Goal: Download file/media

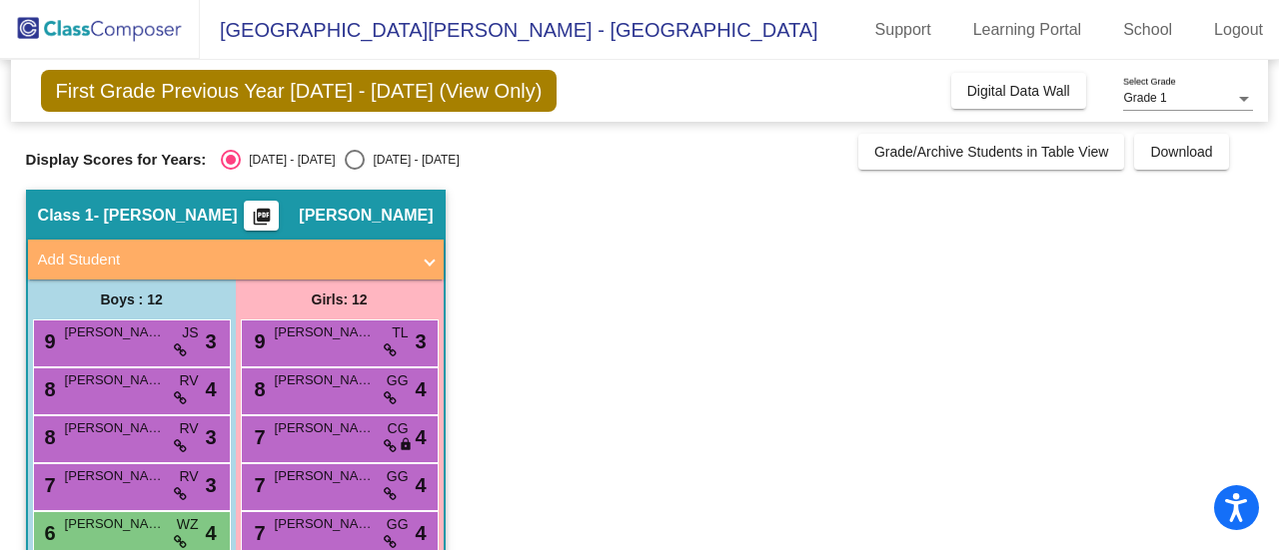
click at [562, 280] on app-classroom "Class 1 - [PERSON_NAME] picture_as_pdf [PERSON_NAME] Add Student First Name Las…" at bounding box center [640, 558] width 1228 height 737
click at [1169, 146] on span "Download" at bounding box center [1181, 152] width 62 height 16
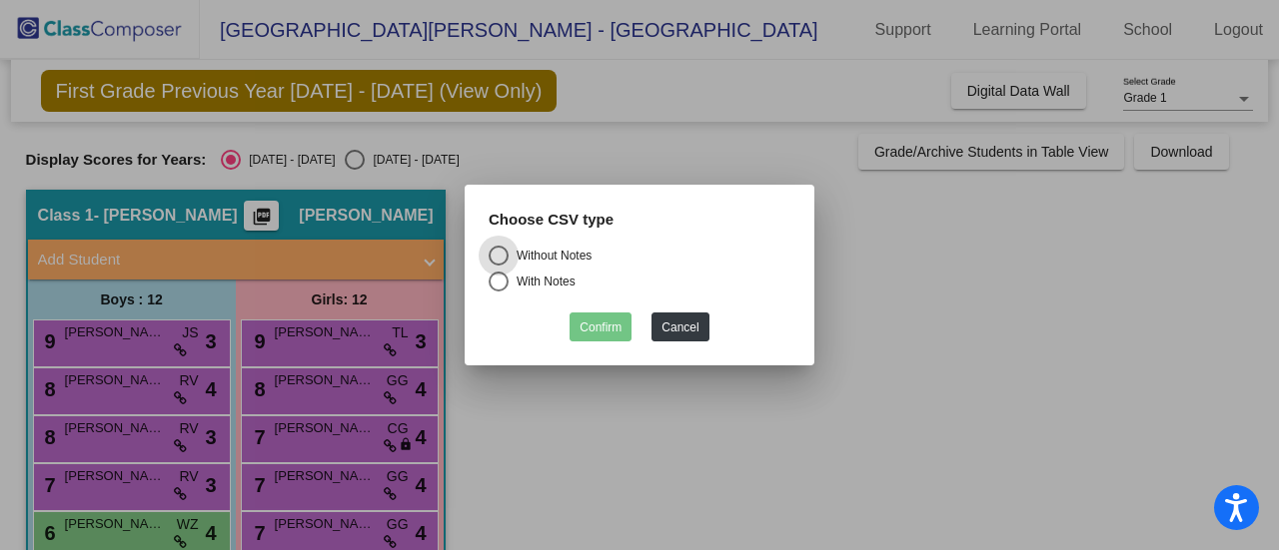
click at [521, 280] on div "With Notes" at bounding box center [542, 282] width 67 height 18
click at [499, 292] on input "With Notes" at bounding box center [498, 292] width 1 height 1
radio input "true"
click at [593, 318] on button "Confirm" at bounding box center [600, 327] width 62 height 29
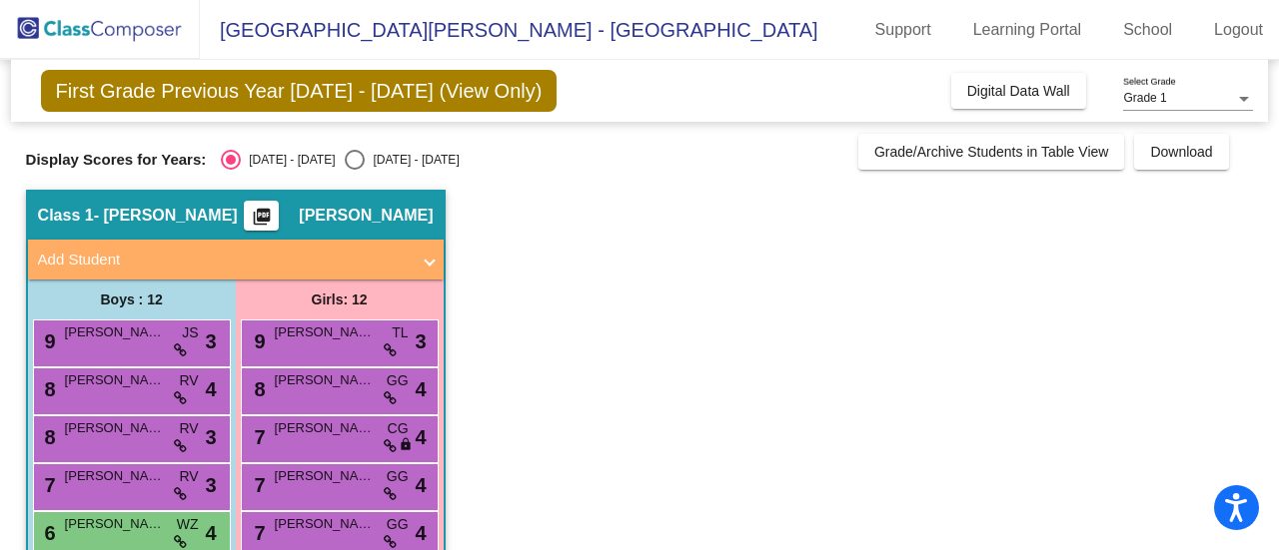
click at [464, 93] on span "First Grade Previous Year [DATE] - [DATE] (View Only)" at bounding box center [299, 91] width 517 height 42
click at [274, 215] on mat-icon "picture_as_pdf" at bounding box center [262, 221] width 24 height 28
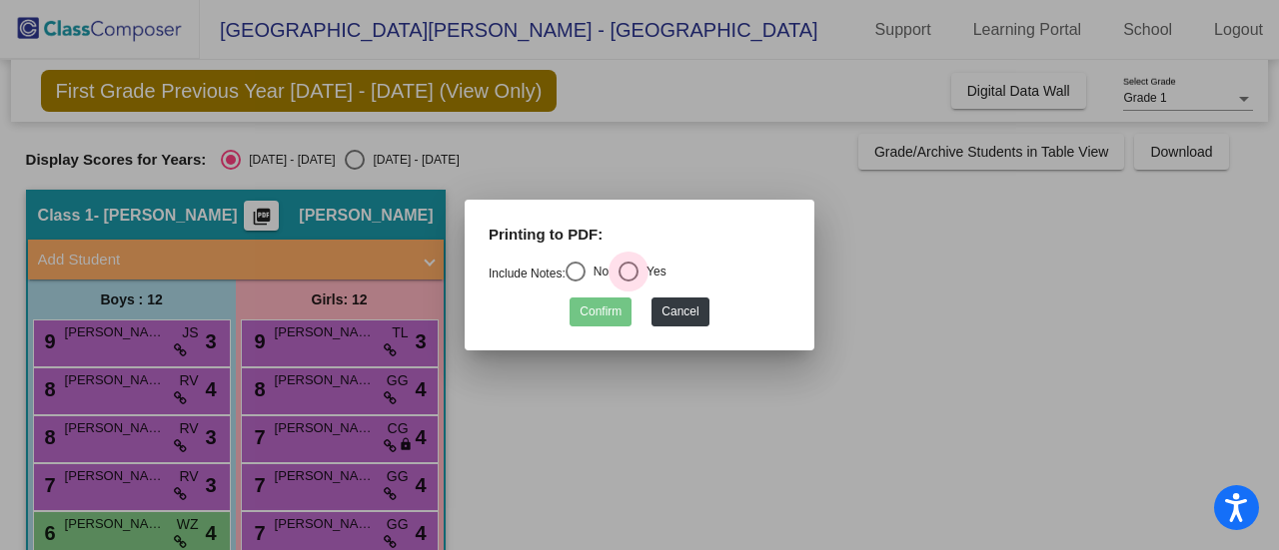
click at [637, 277] on div "Select an option" at bounding box center [628, 272] width 20 height 20
click at [628, 282] on input "Yes" at bounding box center [627, 282] width 1 height 1
radio input "true"
click at [617, 313] on button "Confirm" at bounding box center [600, 312] width 62 height 29
